Goal: Transaction & Acquisition: Obtain resource

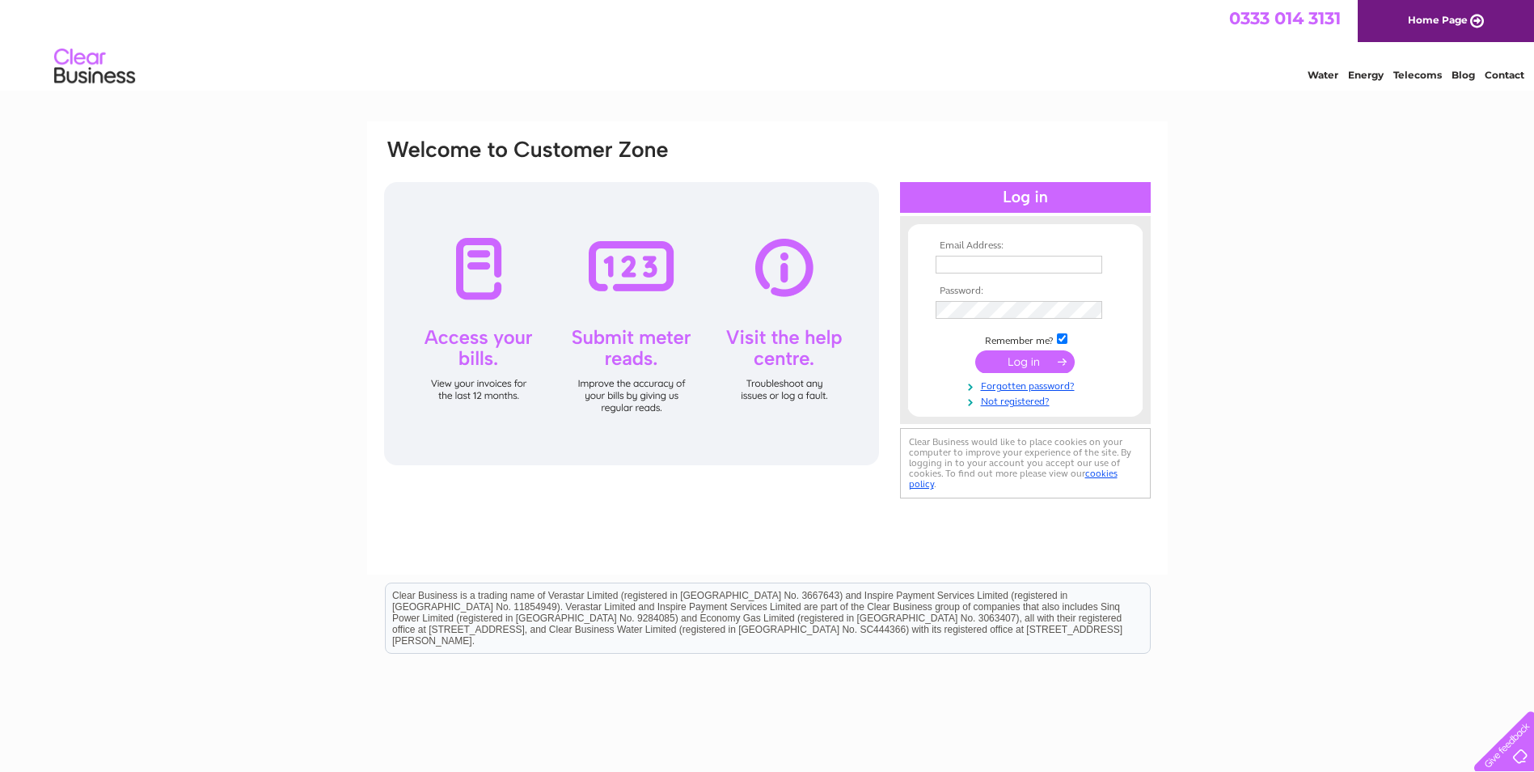
type input "accounts@emtecgroup.co.uk"
click at [992, 357] on input "submit" at bounding box center [1024, 361] width 99 height 23
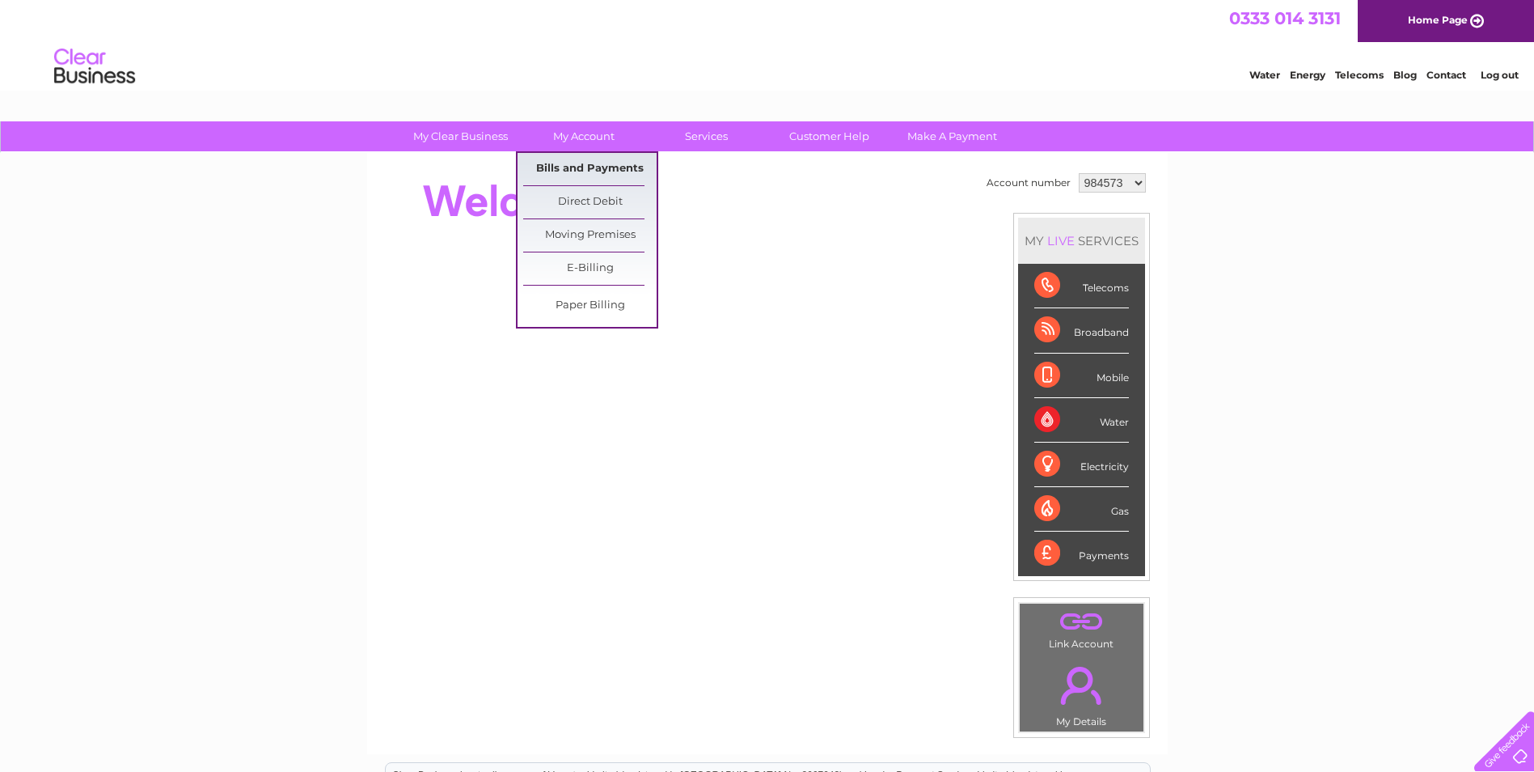
click at [590, 165] on link "Bills and Payments" at bounding box center [589, 169] width 133 height 32
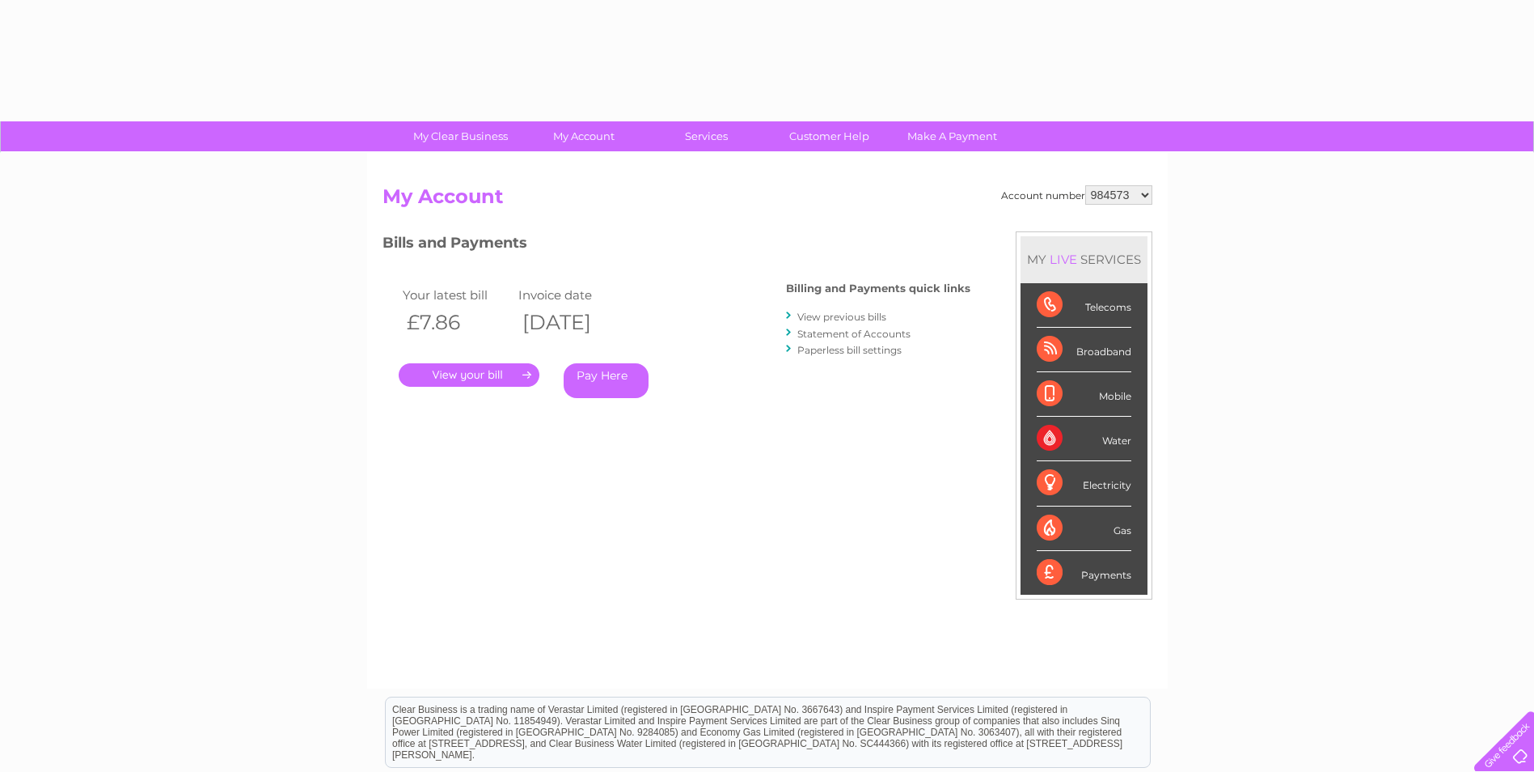
click at [453, 369] on link "." at bounding box center [469, 374] width 141 height 23
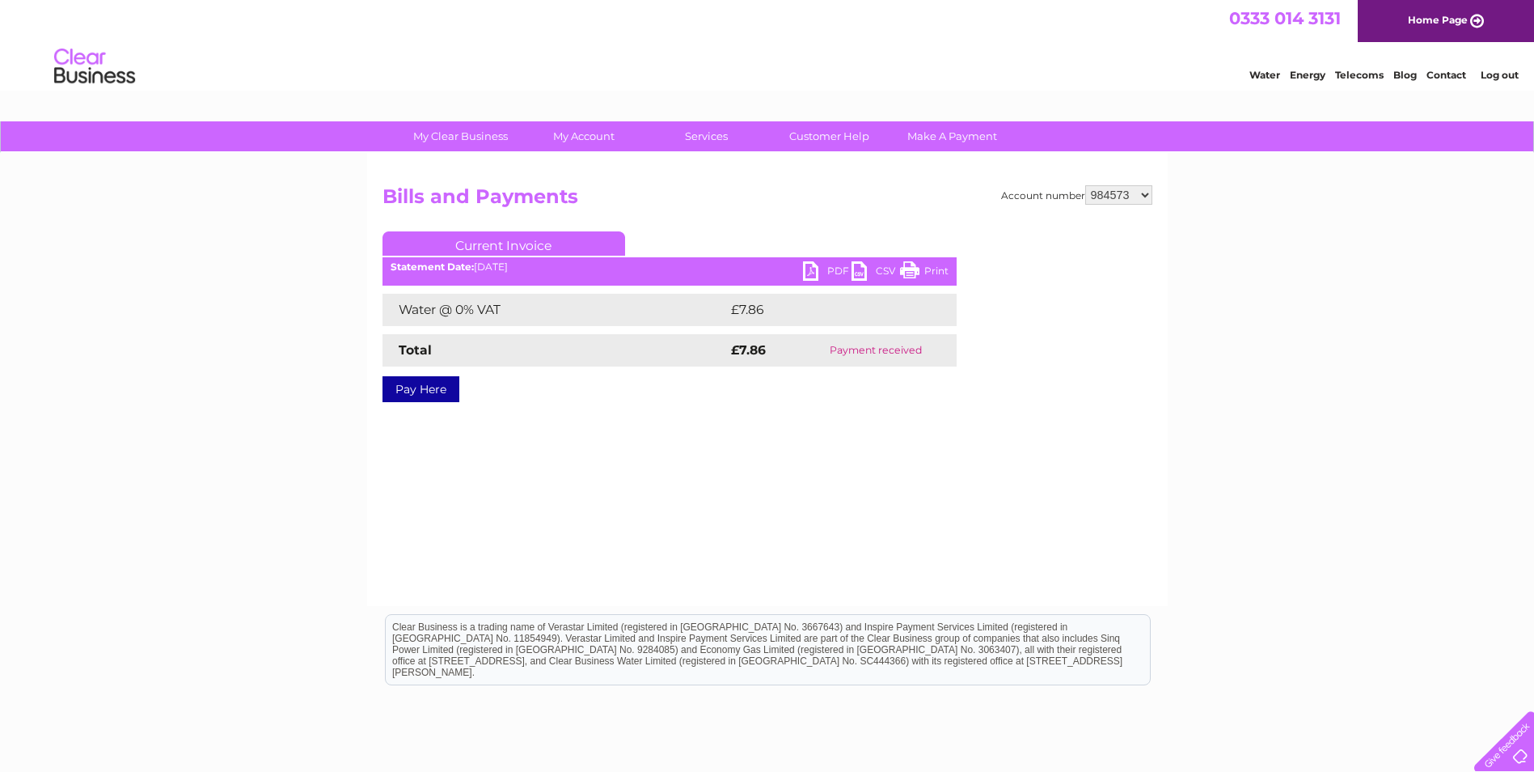
click at [808, 270] on link "PDF" at bounding box center [827, 272] width 49 height 23
